Goal: Task Accomplishment & Management: Manage account settings

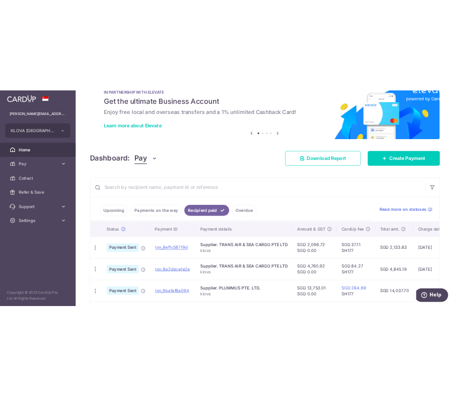
scroll to position [0, 169]
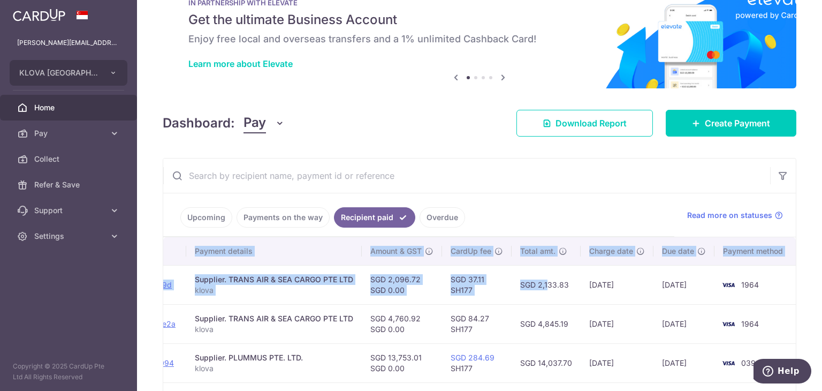
drag, startPoint x: 696, startPoint y: 288, endPoint x: 721, endPoint y: 289, distance: 25.2
click at [721, 289] on tr "PDF Receipt Payment Sent txn_8ef1c587f9d Supplier. TRANS AIR & SEA CARGO PTE LT…" at bounding box center [395, 284] width 801 height 39
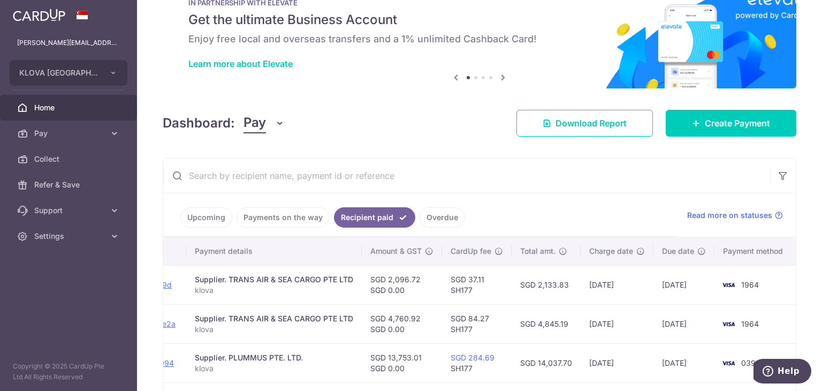
click at [563, 174] on input "text" at bounding box center [466, 175] width 607 height 34
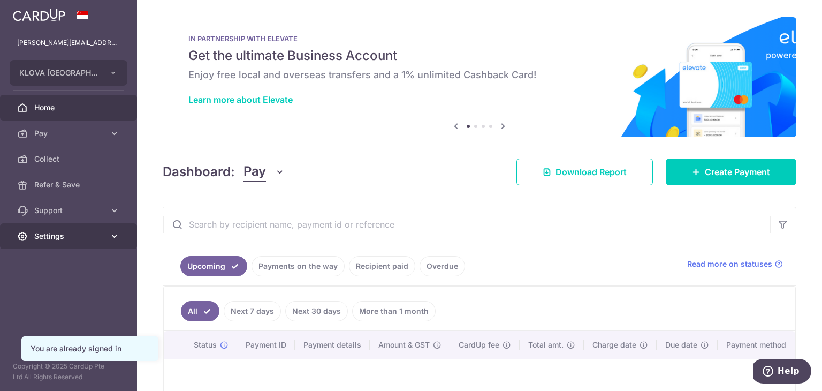
click at [113, 236] on icon at bounding box center [114, 236] width 11 height 11
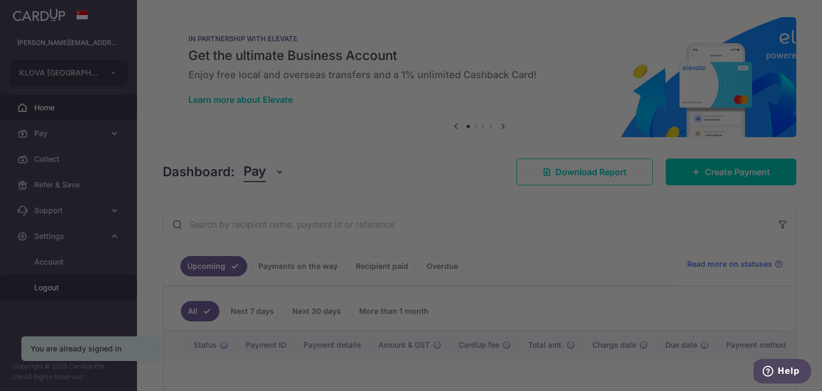
click at [56, 294] on body "[PERSON_NAME][EMAIL_ADDRESS][DOMAIN_NAME] KLOVA SINGAPORE PTE. LTD. Add new com…" at bounding box center [411, 195] width 822 height 391
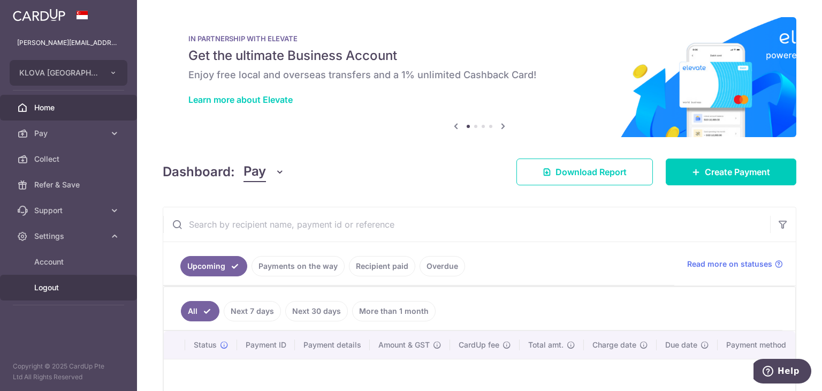
click at [51, 295] on link "Logout" at bounding box center [68, 288] width 137 height 26
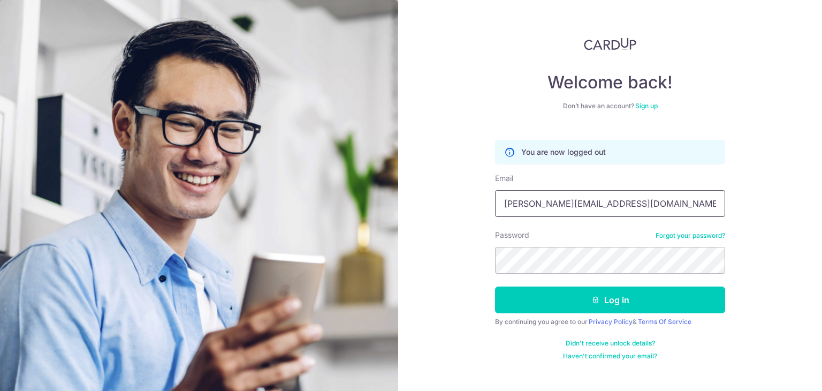
click at [602, 204] on input "Jolyne@starkeliving.com" at bounding box center [610, 203] width 230 height 27
type input "admin@luccavudor.com"
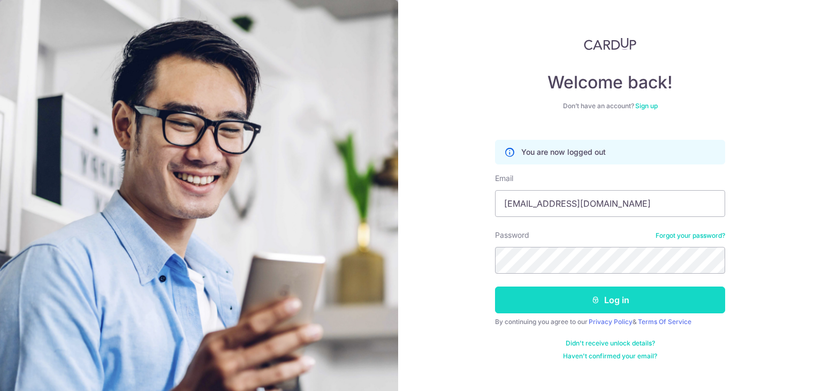
click at [602, 298] on button "Log in" at bounding box center [610, 299] width 230 height 27
